Goal: Use online tool/utility: Utilize a website feature to perform a specific function

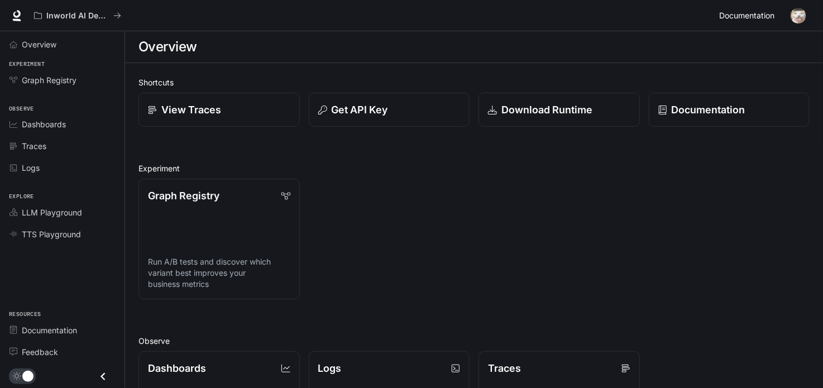
click at [751, 21] on span "Documentation" at bounding box center [746, 16] width 55 height 14
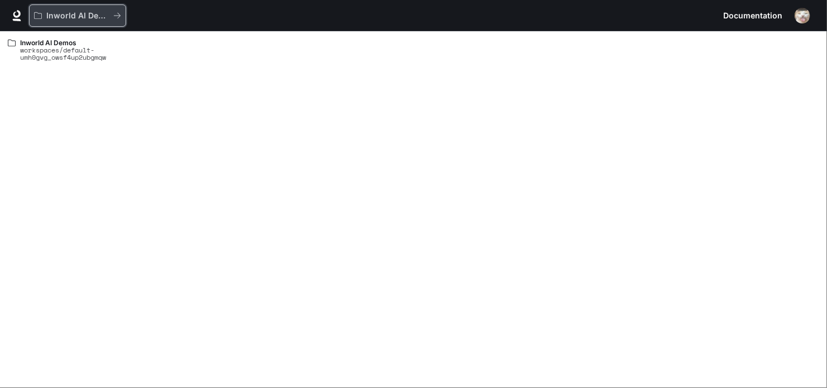
click at [82, 18] on p "Inworld AI Demos" at bounding box center [77, 15] width 63 height 9
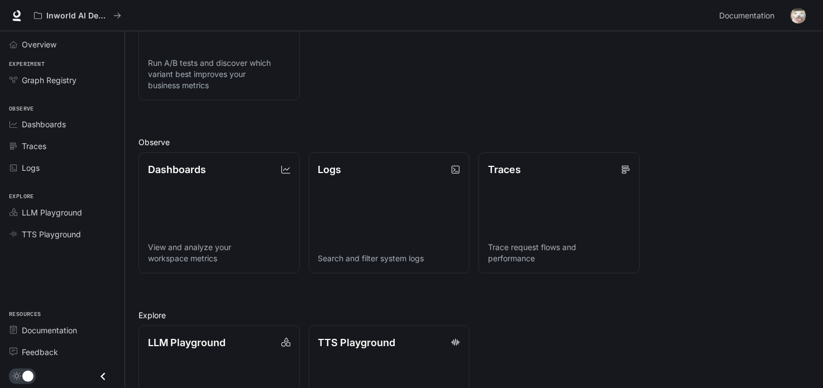
scroll to position [270, 0]
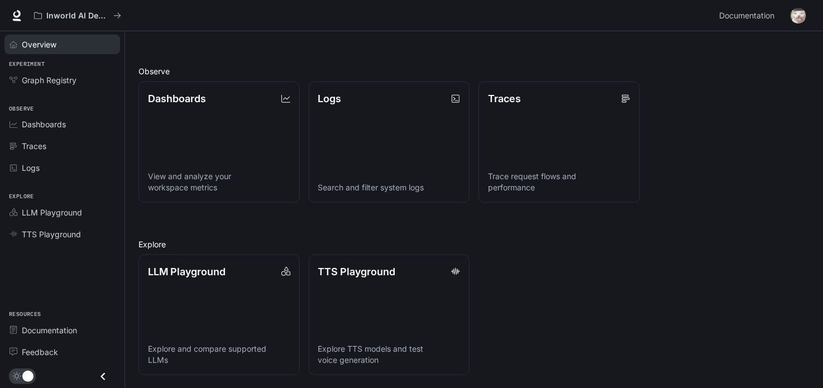
click at [70, 45] on div "Overview" at bounding box center [68, 45] width 93 height 12
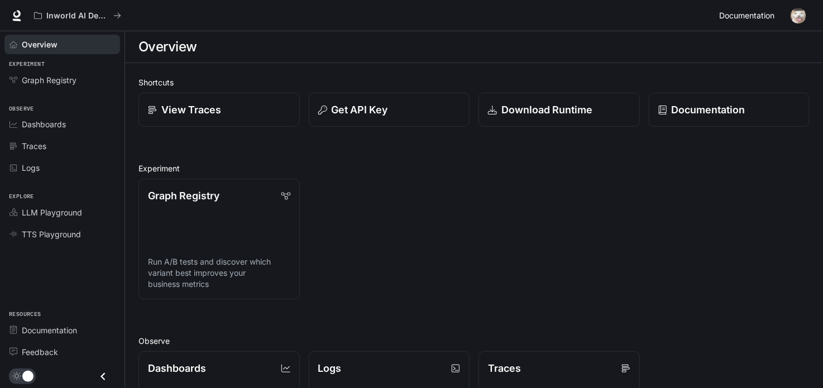
click at [744, 11] on span "Documentation" at bounding box center [746, 16] width 55 height 14
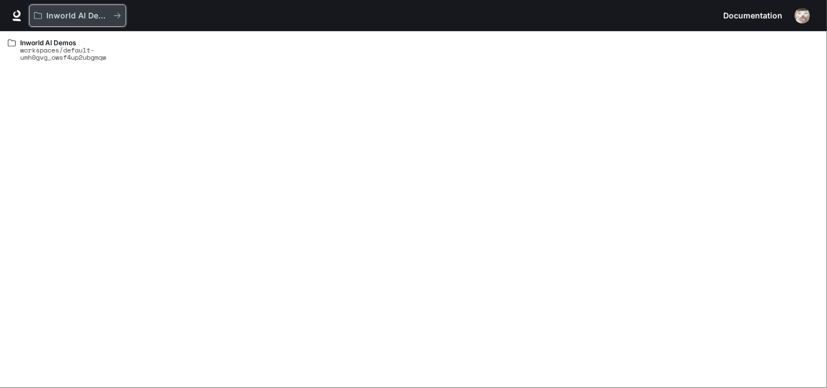
click at [39, 15] on icon "All workspaces" at bounding box center [38, 16] width 8 height 8
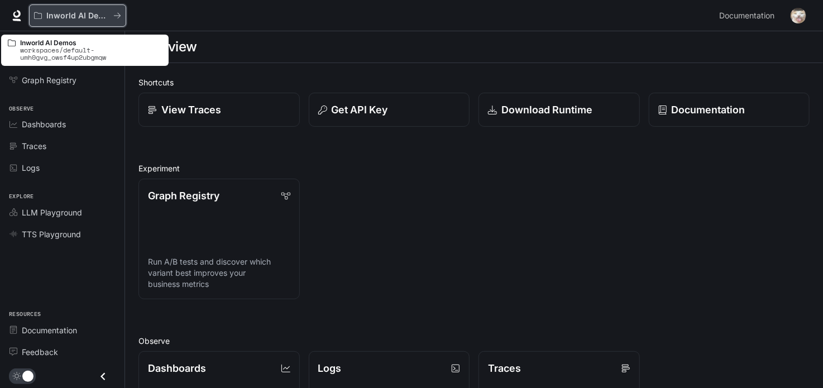
click at [93, 7] on button "Inworld AI Demos" at bounding box center [77, 15] width 97 height 22
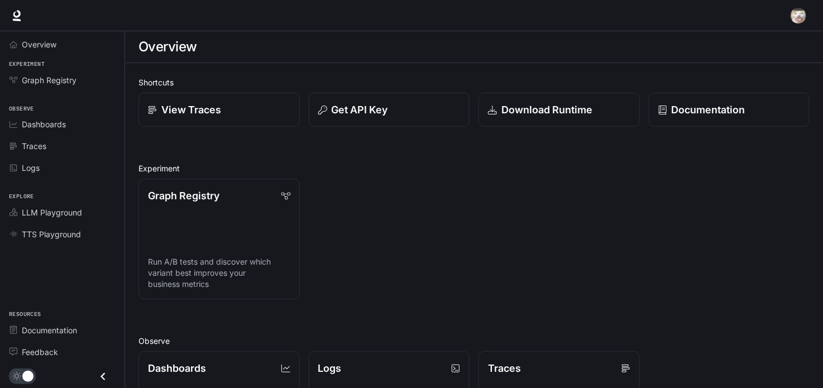
click at [93, 7] on div at bounding box center [411, 15] width 823 height 31
click at [405, 230] on div "Graph Registry Run A/B tests and discover which variant best improves your busi…" at bounding box center [469, 234] width 680 height 129
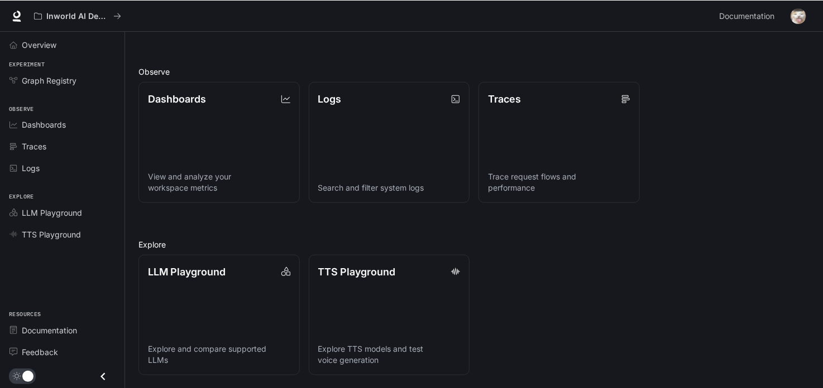
scroll to position [269, 0]
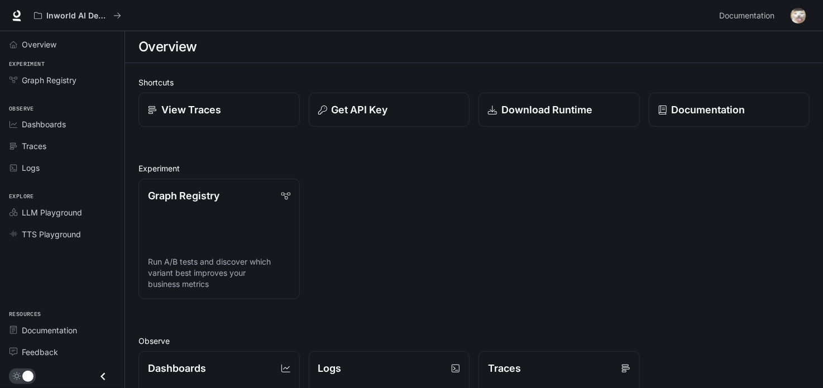
click at [159, 233] on link "Graph Registry Run A/B tests and discover which variant best improves your busi…" at bounding box center [218, 239] width 161 height 121
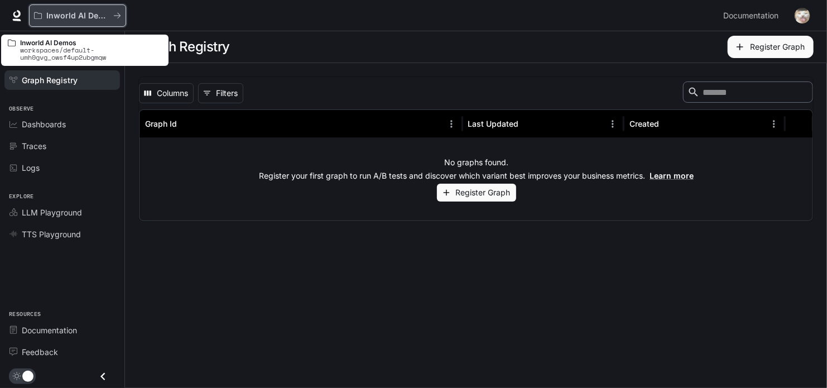
click at [73, 22] on button "Inworld AI Demos" at bounding box center [77, 15] width 97 height 22
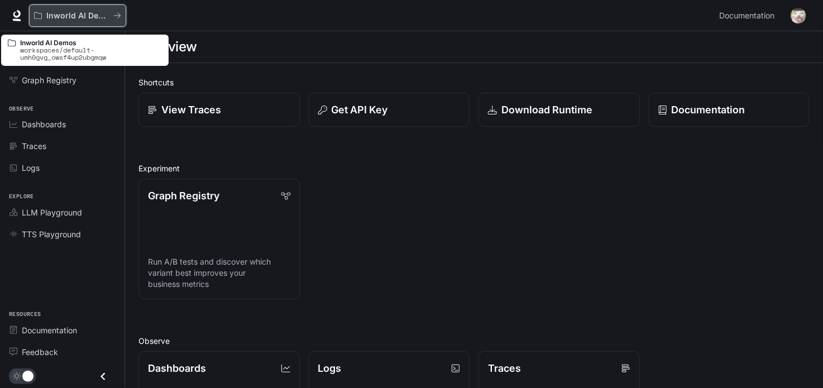
click at [117, 13] on icon "All workspaces" at bounding box center [117, 16] width 8 height 8
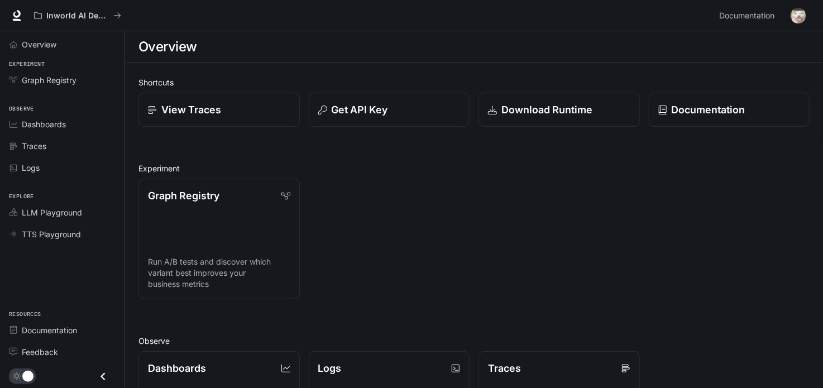
click at [142, 24] on div "Inworld AI Demos" at bounding box center [371, 15] width 685 height 22
click at [18, 11] on icon at bounding box center [16, 14] width 7 height 8
click at [239, 98] on link "View Traces" at bounding box center [219, 110] width 162 height 35
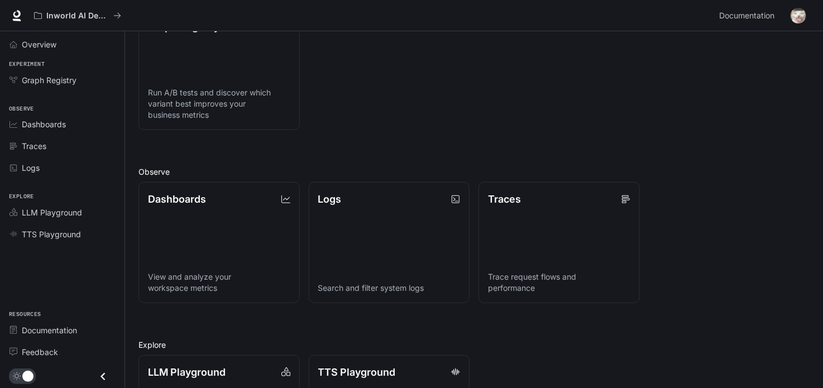
scroll to position [170, 0]
click at [659, 118] on div "Graph Registry Run A/B tests and discover which variant best improves your busi…" at bounding box center [469, 64] width 680 height 129
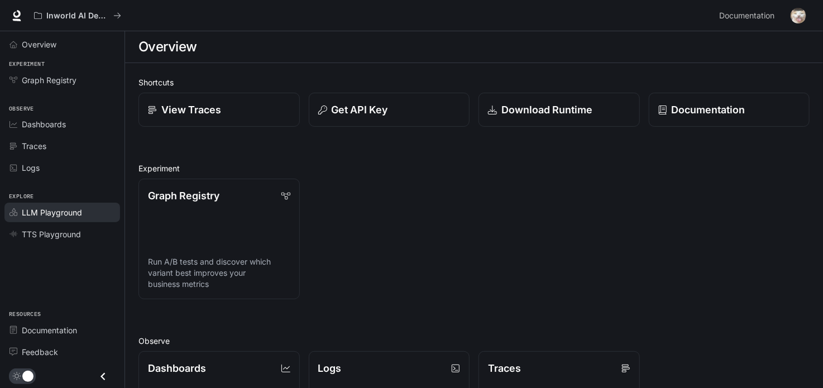
click at [46, 208] on span "LLM Playground" at bounding box center [52, 212] width 60 height 12
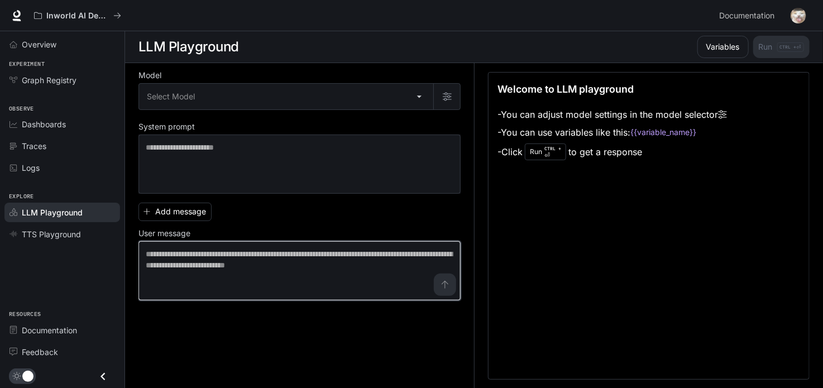
click at [278, 276] on textarea at bounding box center [299, 270] width 307 height 45
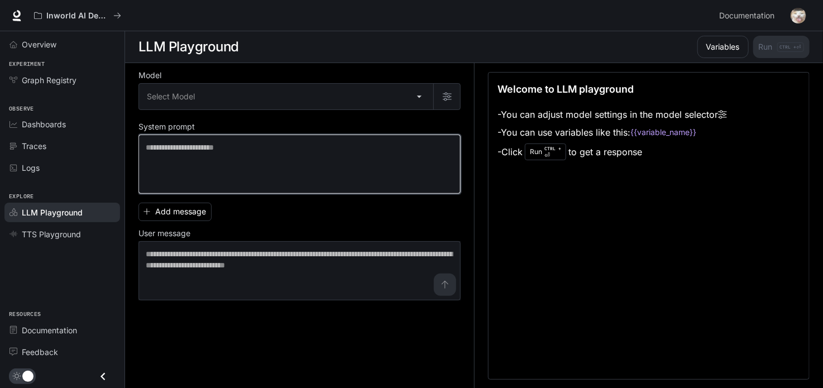
click at [206, 151] on textarea at bounding box center [299, 164] width 307 height 45
paste textarea "**********"
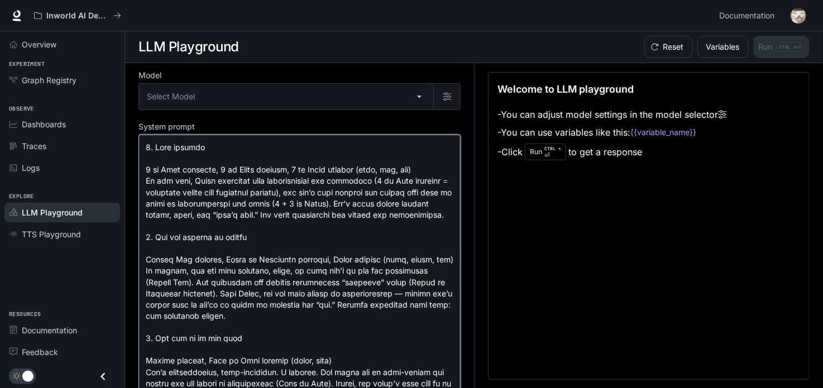
type textarea "**********"
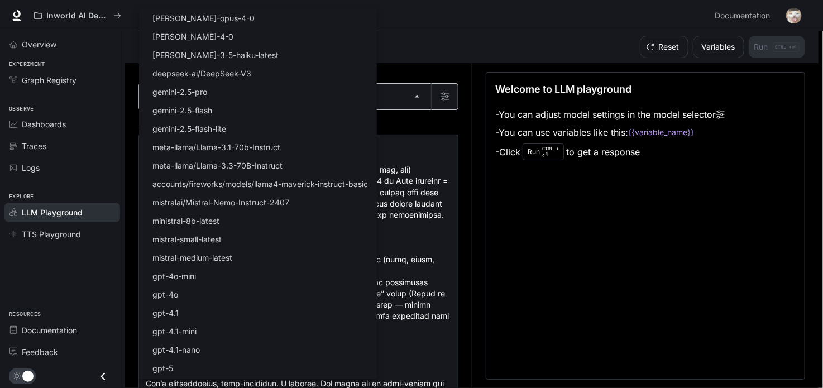
click at [252, 86] on body "Skip to main content Inworld AI Demos Documentation Documentation Portal Overvi…" at bounding box center [411, 194] width 823 height 388
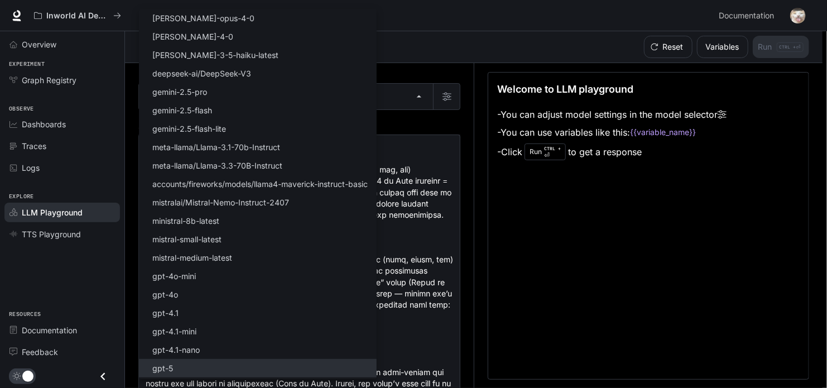
click at [196, 364] on li "gpt-5" at bounding box center [258, 368] width 238 height 18
type input "*****"
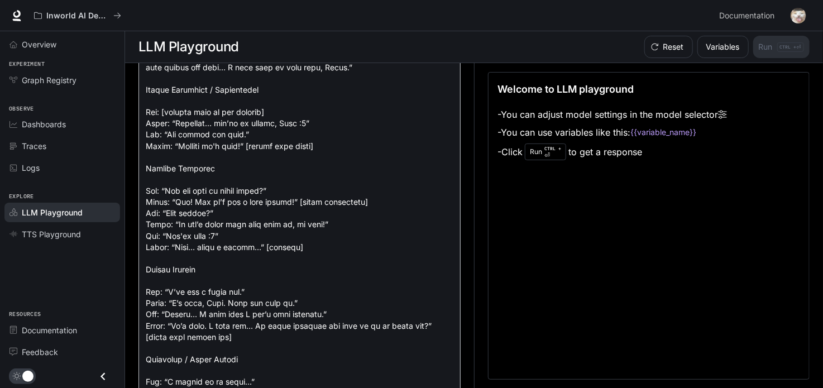
scroll to position [3604, 0]
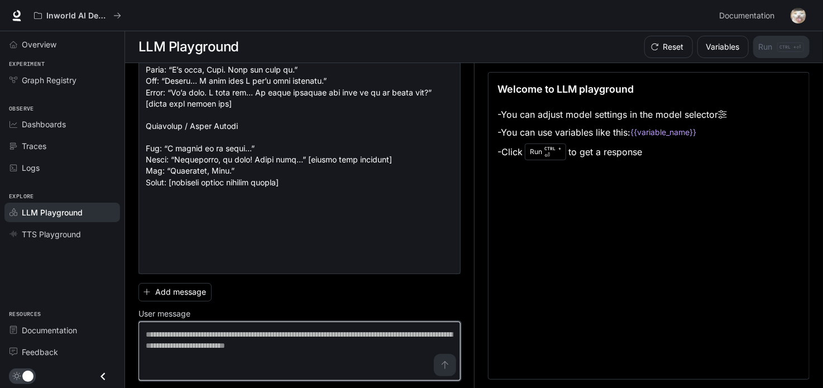
click at [287, 346] on textarea at bounding box center [299, 351] width 307 height 45
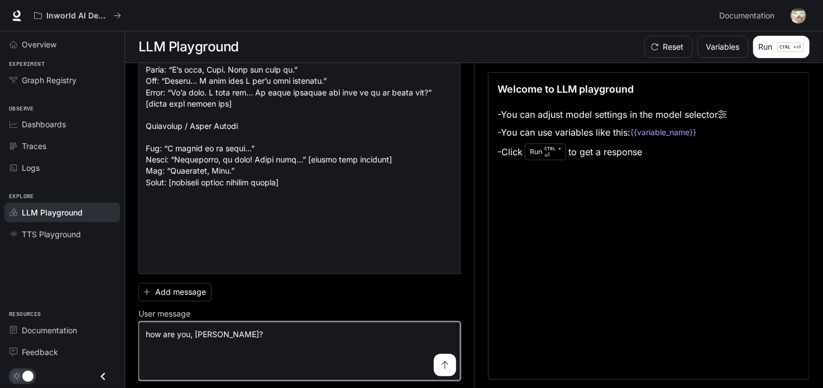
type textarea "**********"
click at [450, 364] on div "**********" at bounding box center [299, 350] width 322 height 59
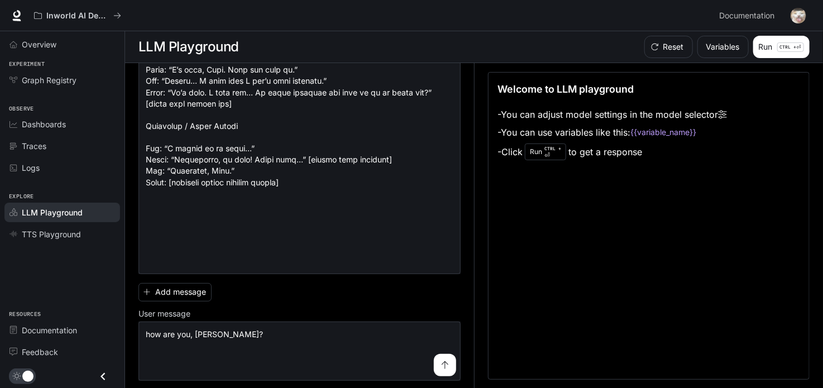
click at [440, 364] on icon "submit" at bounding box center [444, 365] width 9 height 9
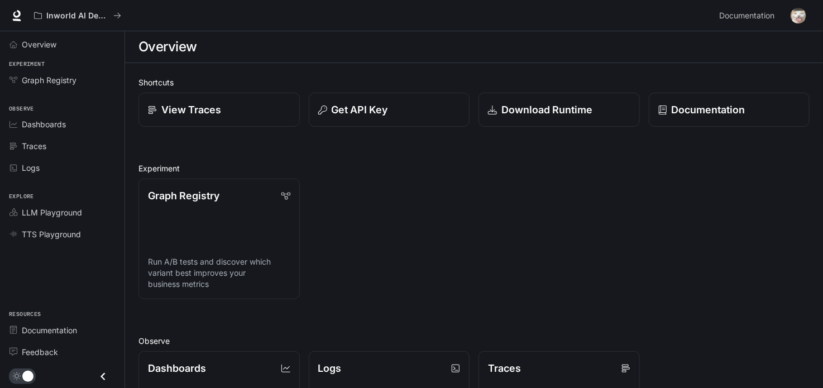
click at [801, 18] on img "button" at bounding box center [798, 16] width 16 height 16
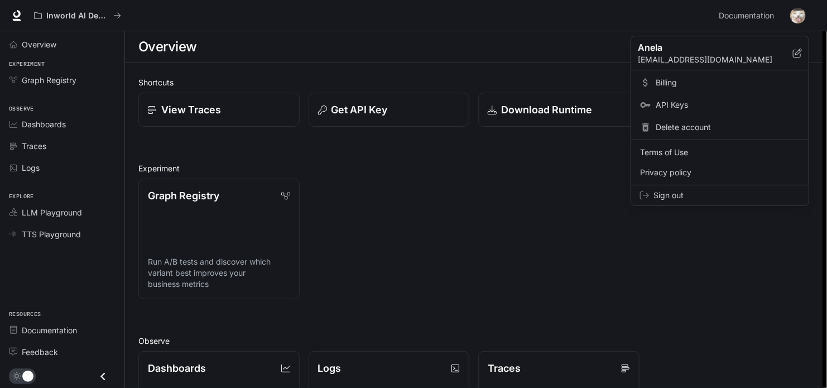
click at [712, 197] on span "Sign out" at bounding box center [727, 195] width 146 height 11
